Goal: Register for event/course

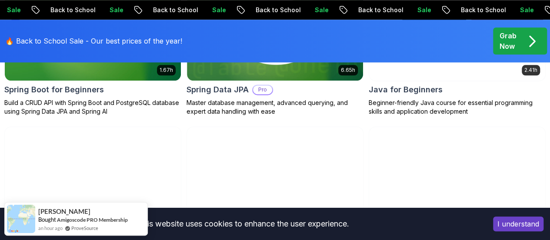
scroll to position [539, 0]
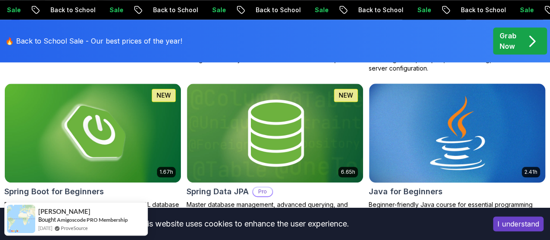
scroll to position [437, 0]
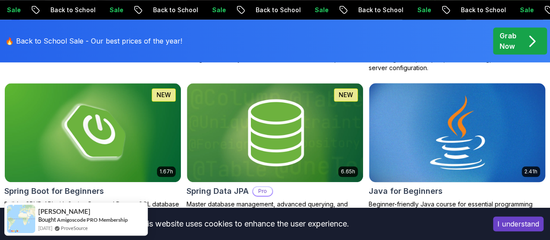
click at [470, 108] on img at bounding box center [457, 132] width 185 height 104
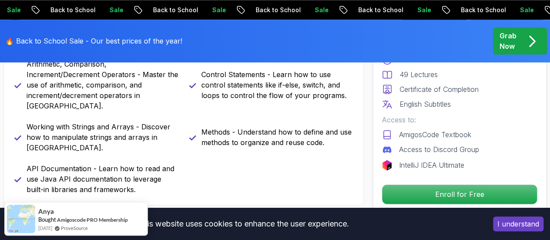
scroll to position [495, 0]
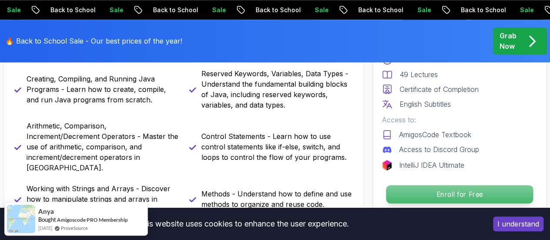
click at [425, 190] on p "Enroll for Free" at bounding box center [459, 194] width 147 height 18
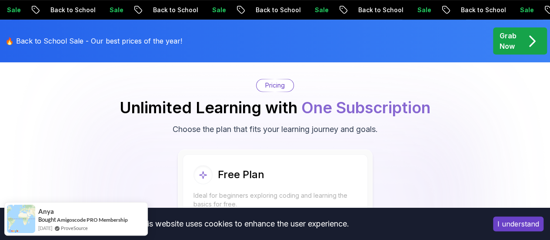
scroll to position [1821, 0]
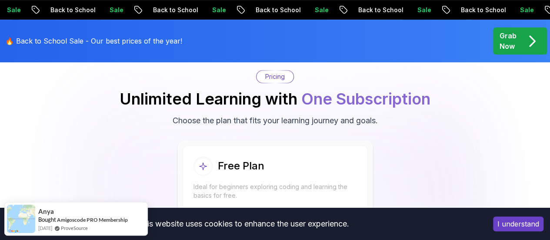
click at [294, 214] on p "Start Free" at bounding box center [275, 223] width 154 height 18
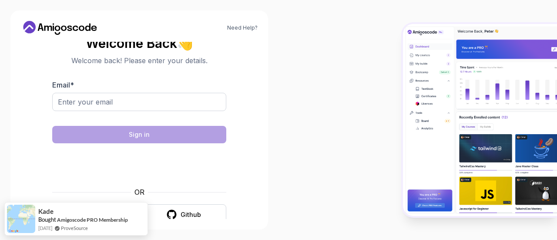
scroll to position [14, 0]
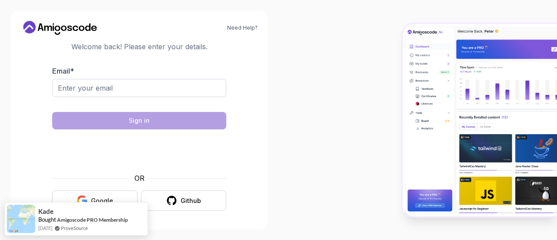
click at [97, 192] on button "Google" at bounding box center [94, 200] width 85 height 20
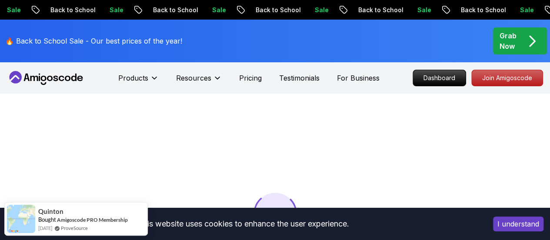
click at [505, 225] on button "I understand" at bounding box center [518, 223] width 50 height 15
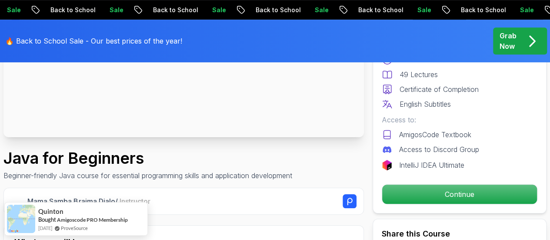
scroll to position [195, 0]
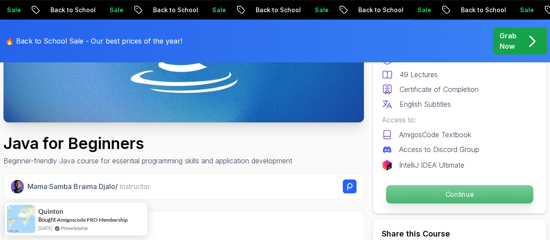
click at [412, 197] on p "Continue" at bounding box center [459, 194] width 147 height 18
